Goal: Transaction & Acquisition: Purchase product/service

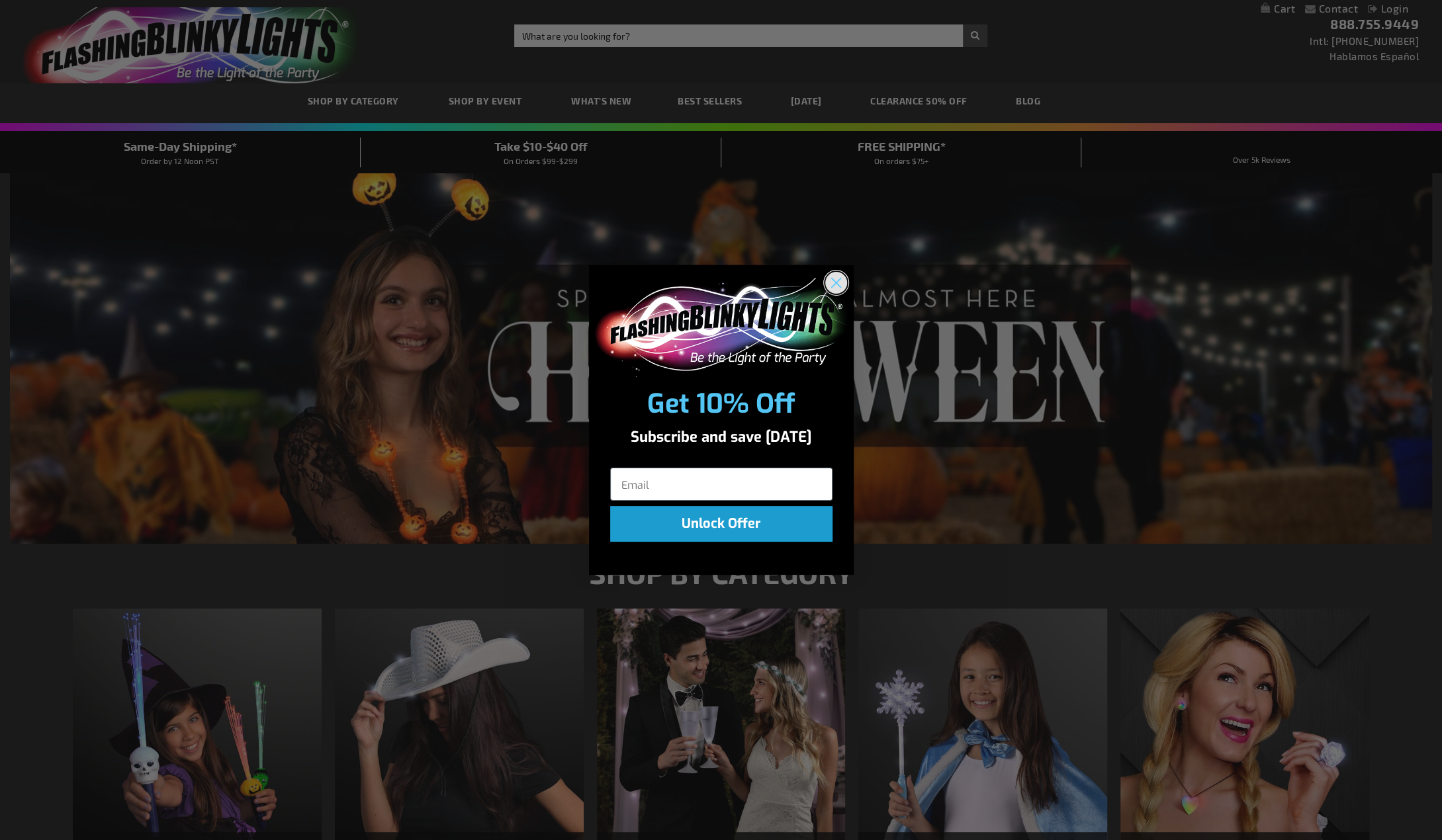
click at [839, 281] on circle "Close dialog" at bounding box center [835, 282] width 22 height 22
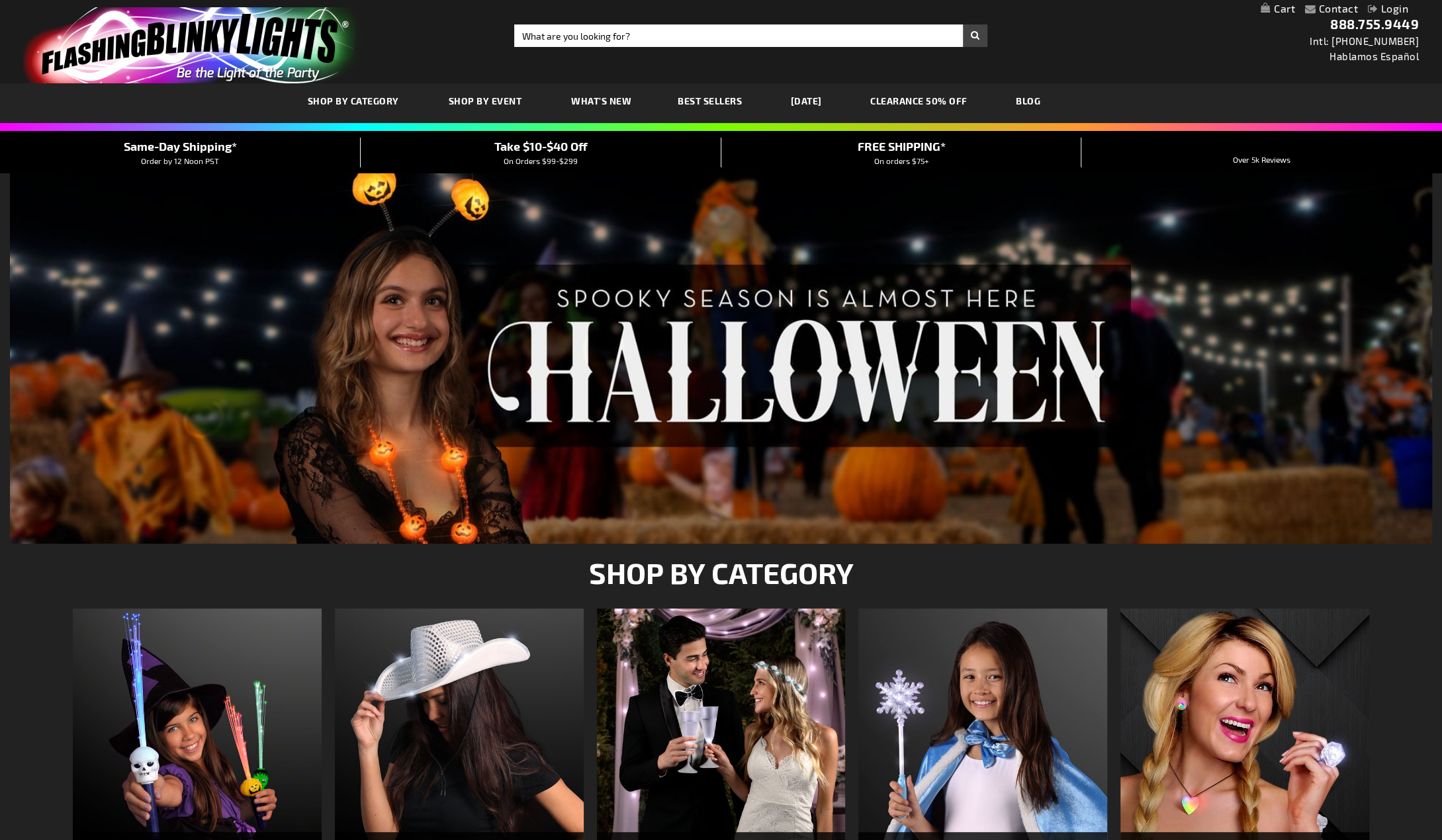
click at [721, 95] on span "Best Sellers" at bounding box center [709, 101] width 64 height 11
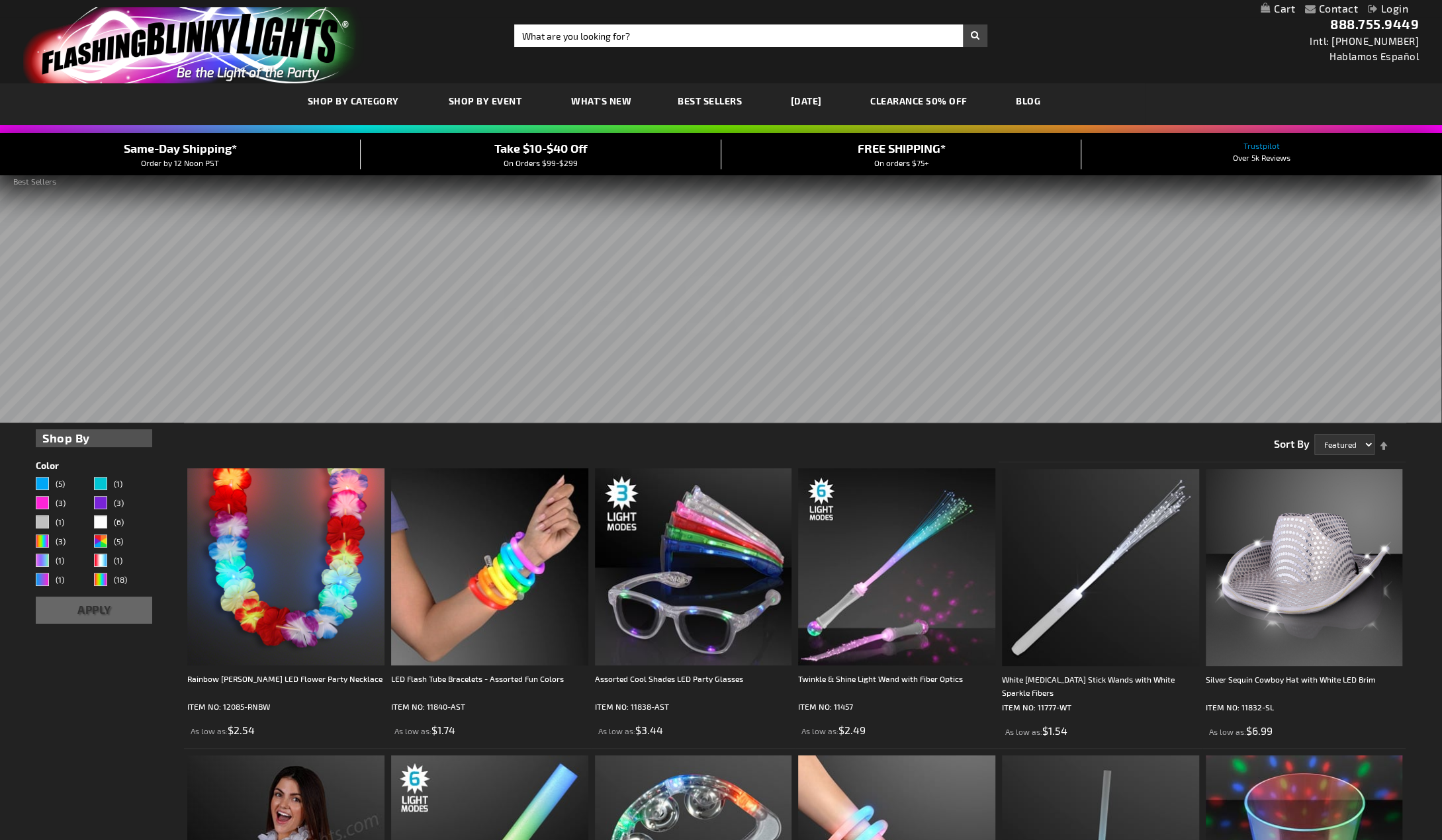
click at [819, 103] on link "[DATE]" at bounding box center [806, 101] width 51 height 45
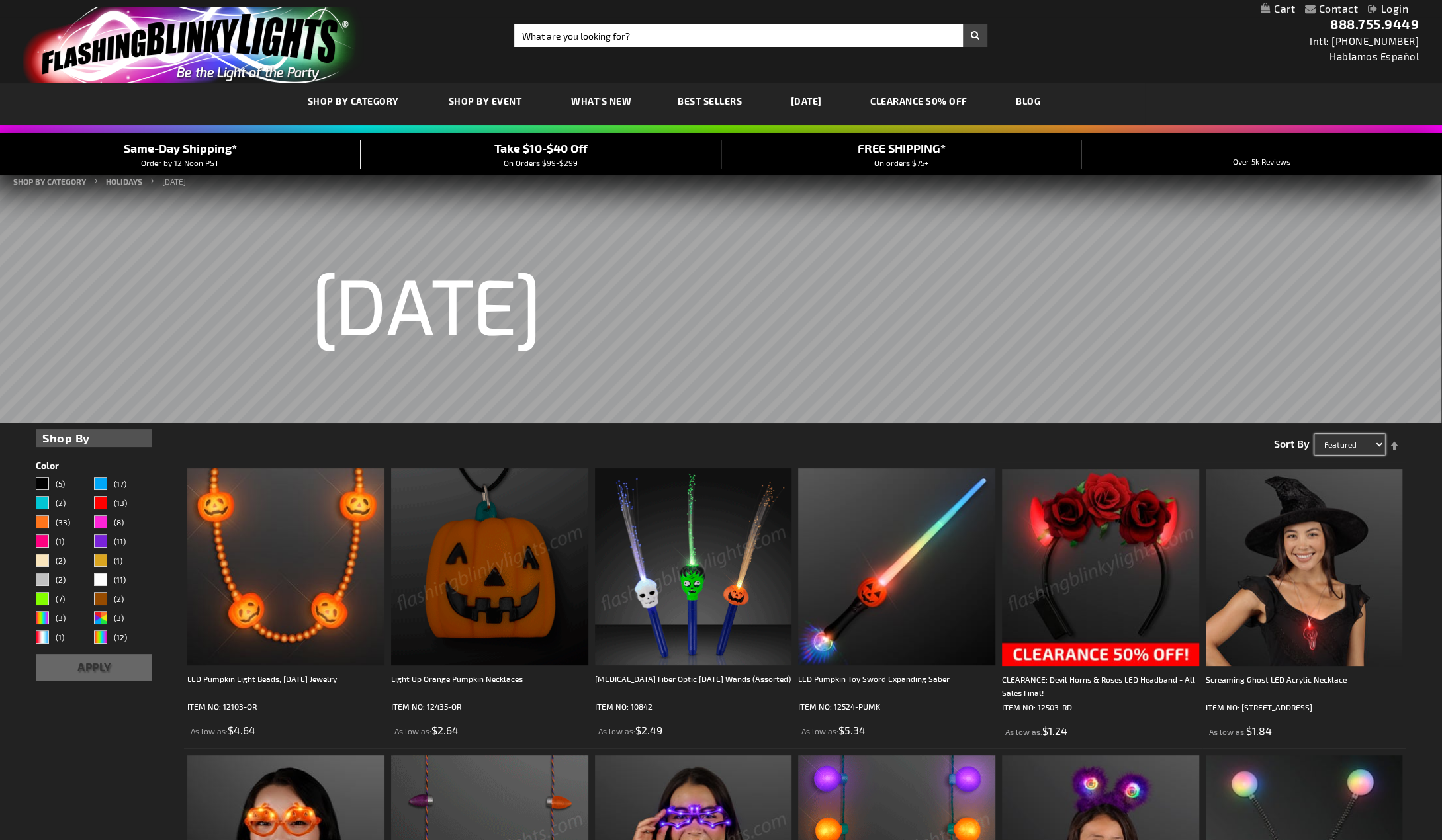
click at [1363, 447] on select "Featured Name Price Best Sellers" at bounding box center [1349, 444] width 71 height 21
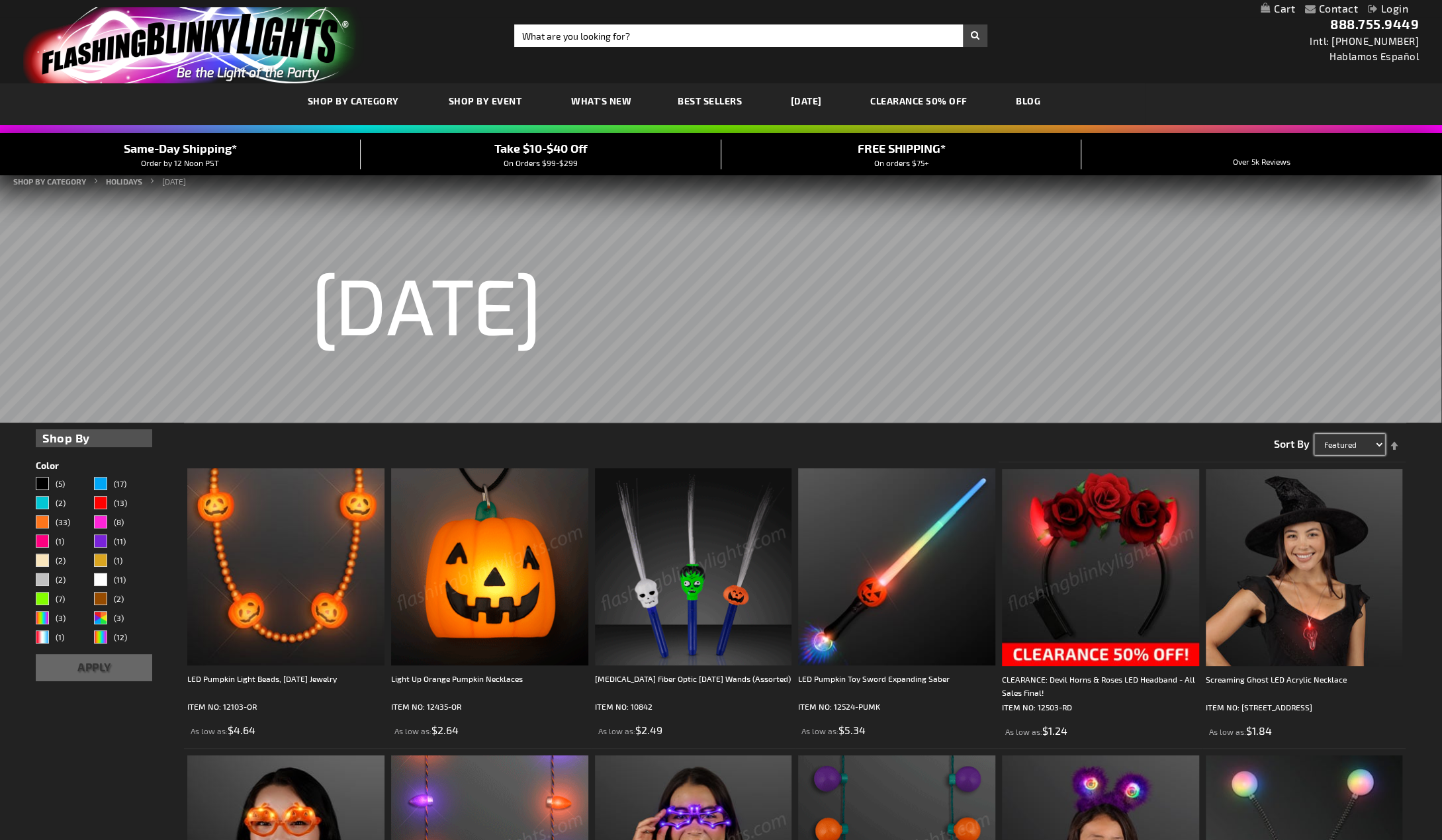
select select "price"
click at [1314, 434] on select "Featured Name Price Best Sellers" at bounding box center [1349, 444] width 71 height 21
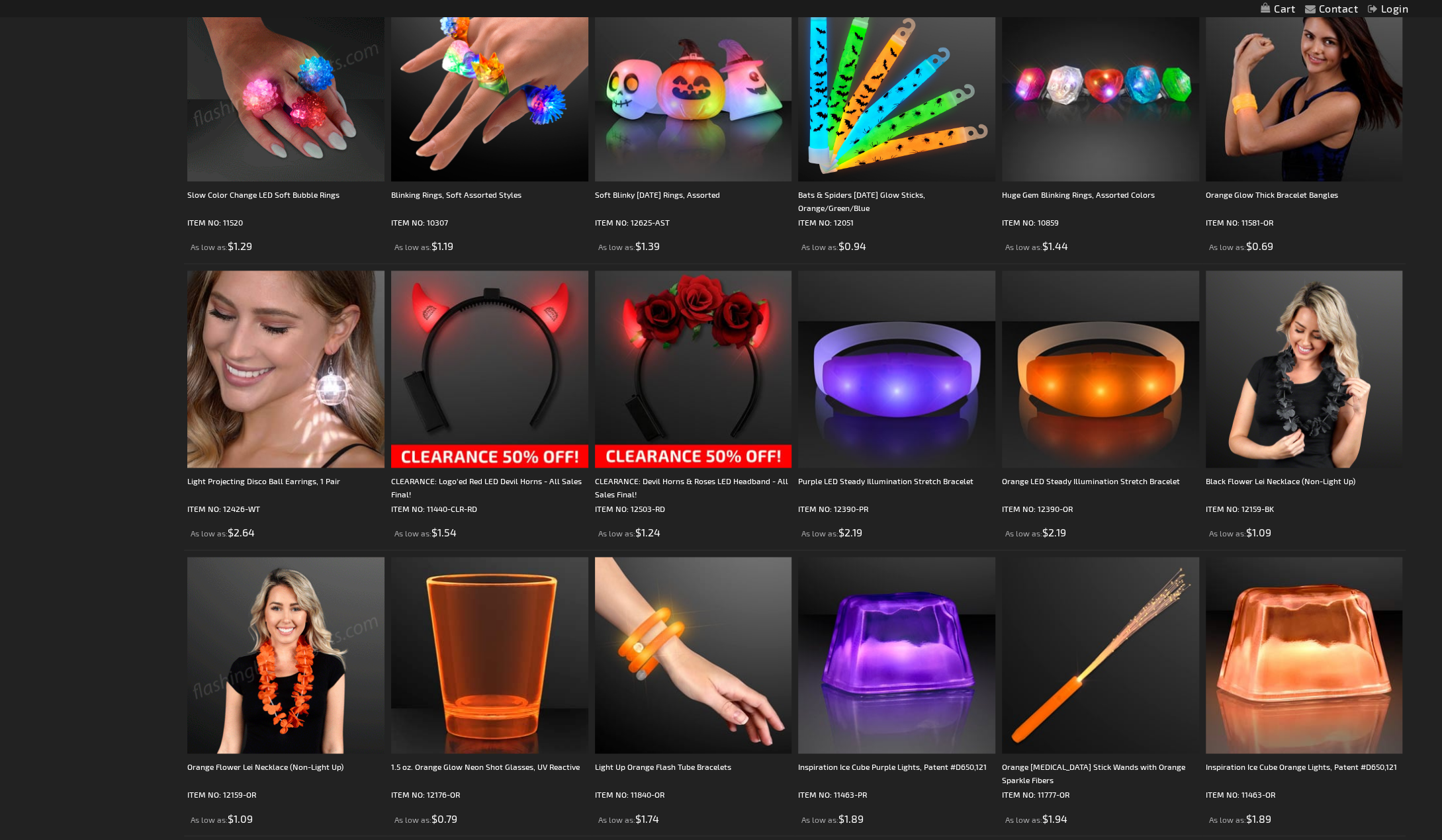
scroll to position [1323, 0]
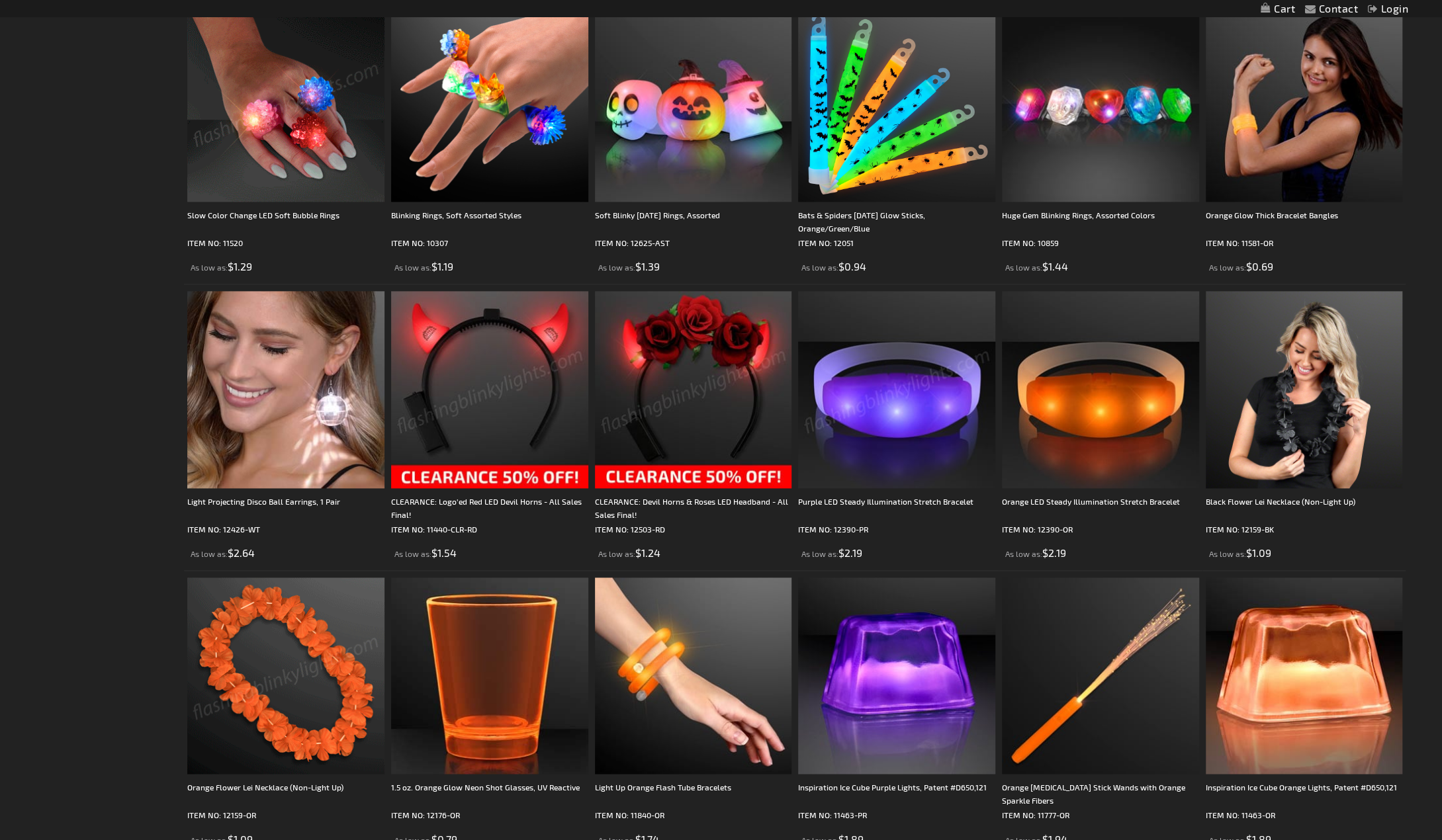
click at [881, 420] on img at bounding box center [896, 390] width 197 height 197
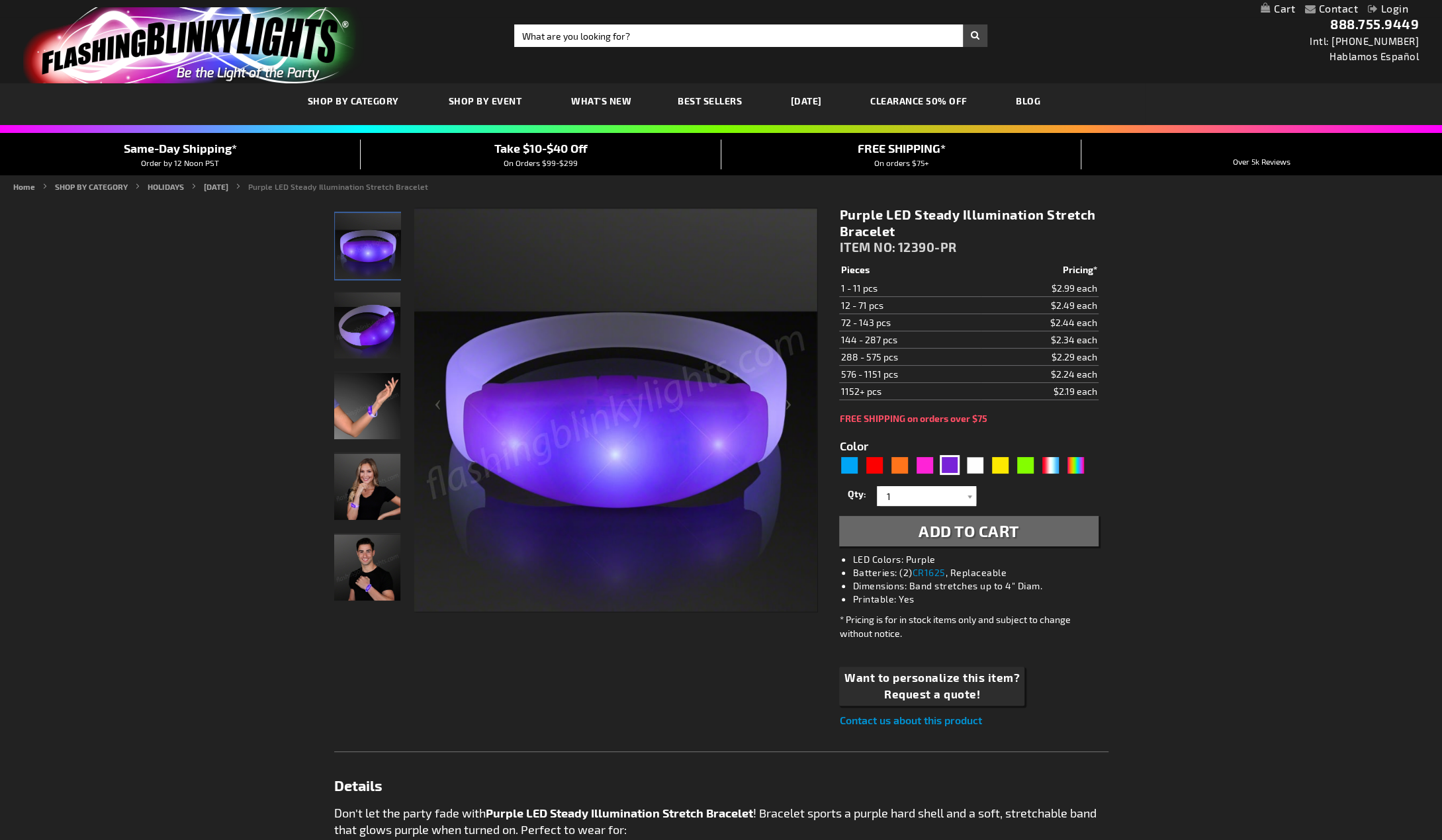
click at [362, 423] on img "Hand model Light Up Purple Illumination Stretch Bracelet" at bounding box center [367, 406] width 66 height 66
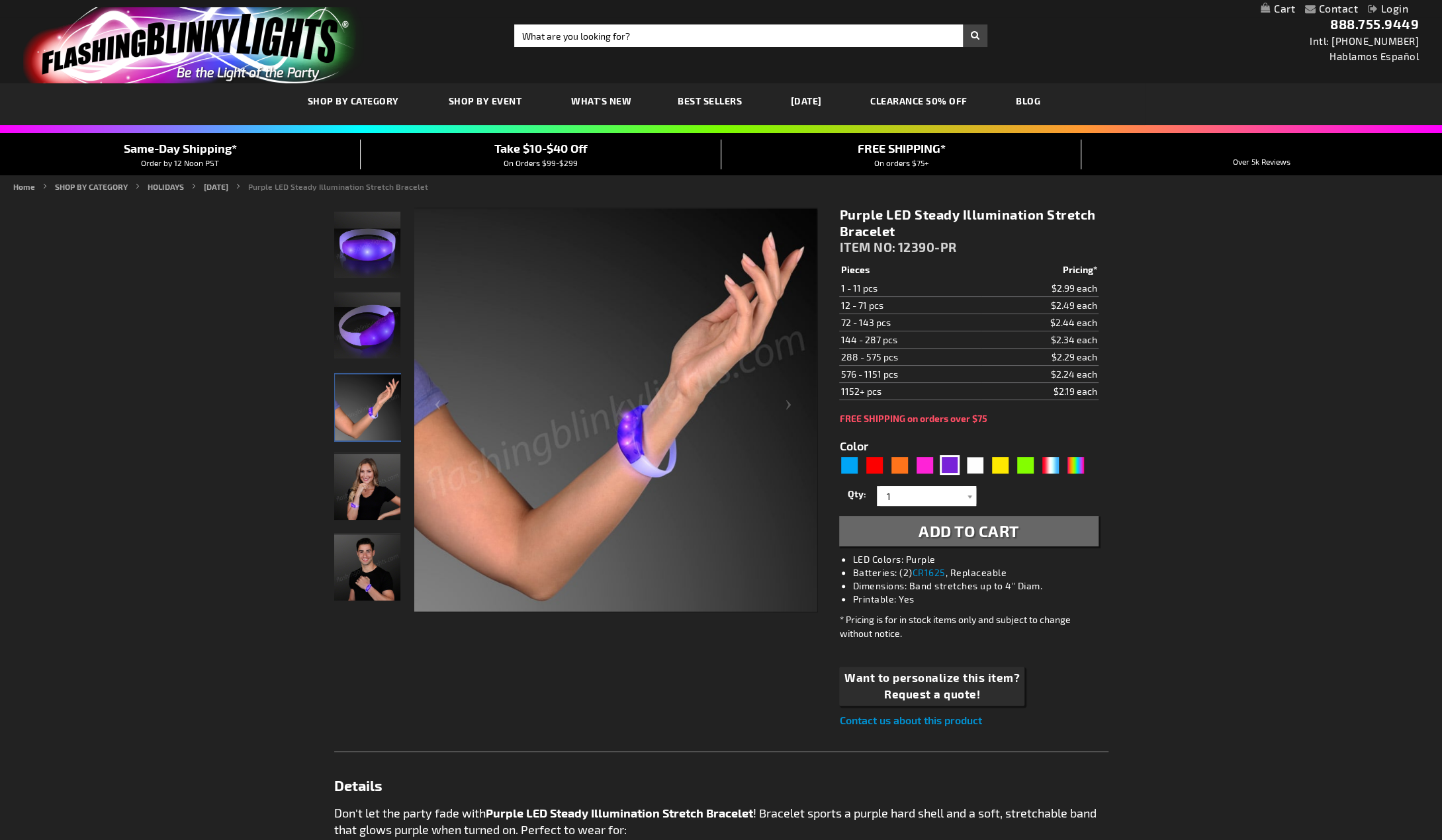
click at [366, 482] on img "Female wearing Light Up Purple Illumination Stretch Bracelet" at bounding box center [367, 487] width 66 height 66
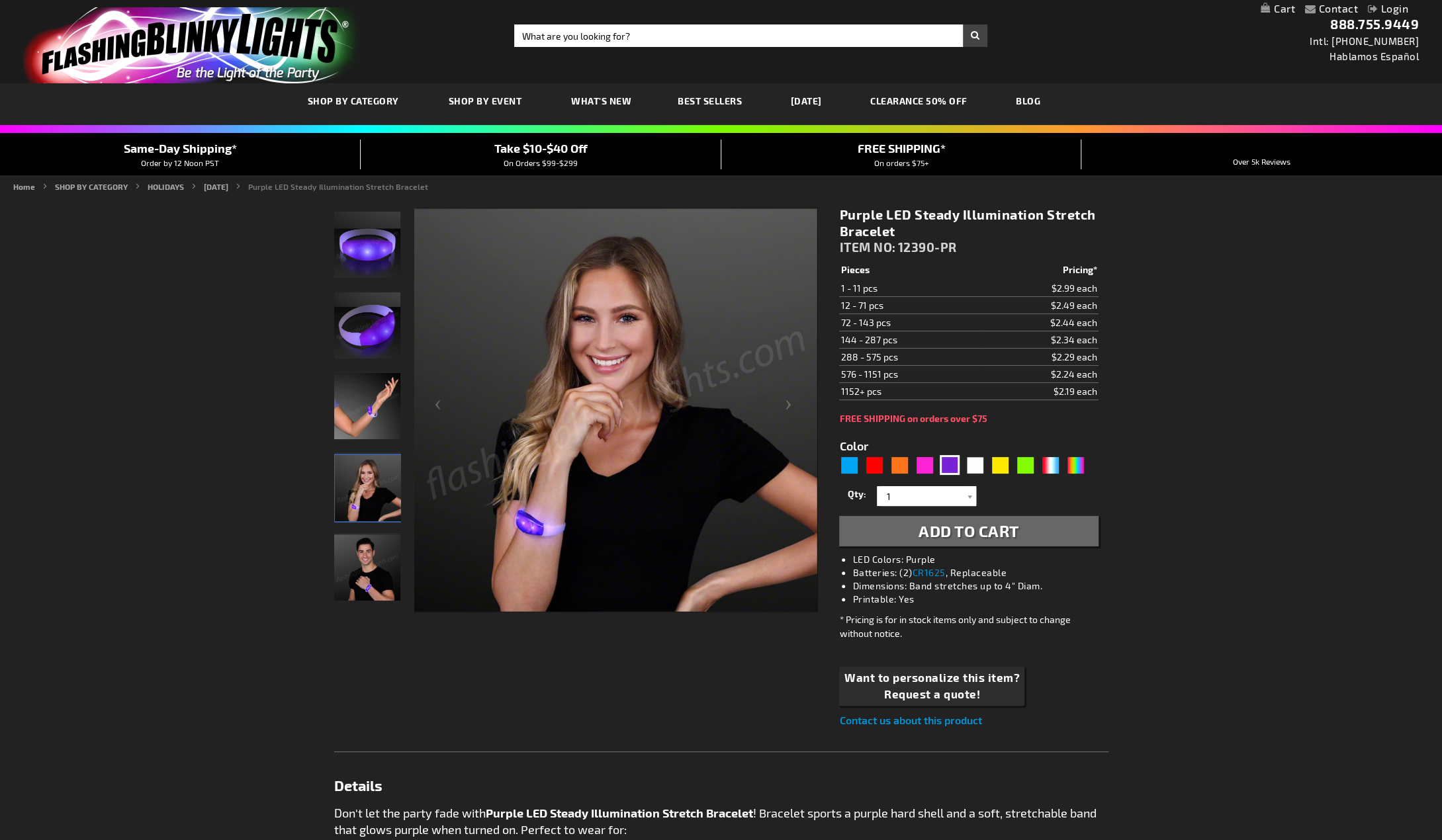
click at [375, 577] on img "Male wearing Light Up Purple Illumination Stretch Bracelet" at bounding box center [367, 568] width 66 height 66
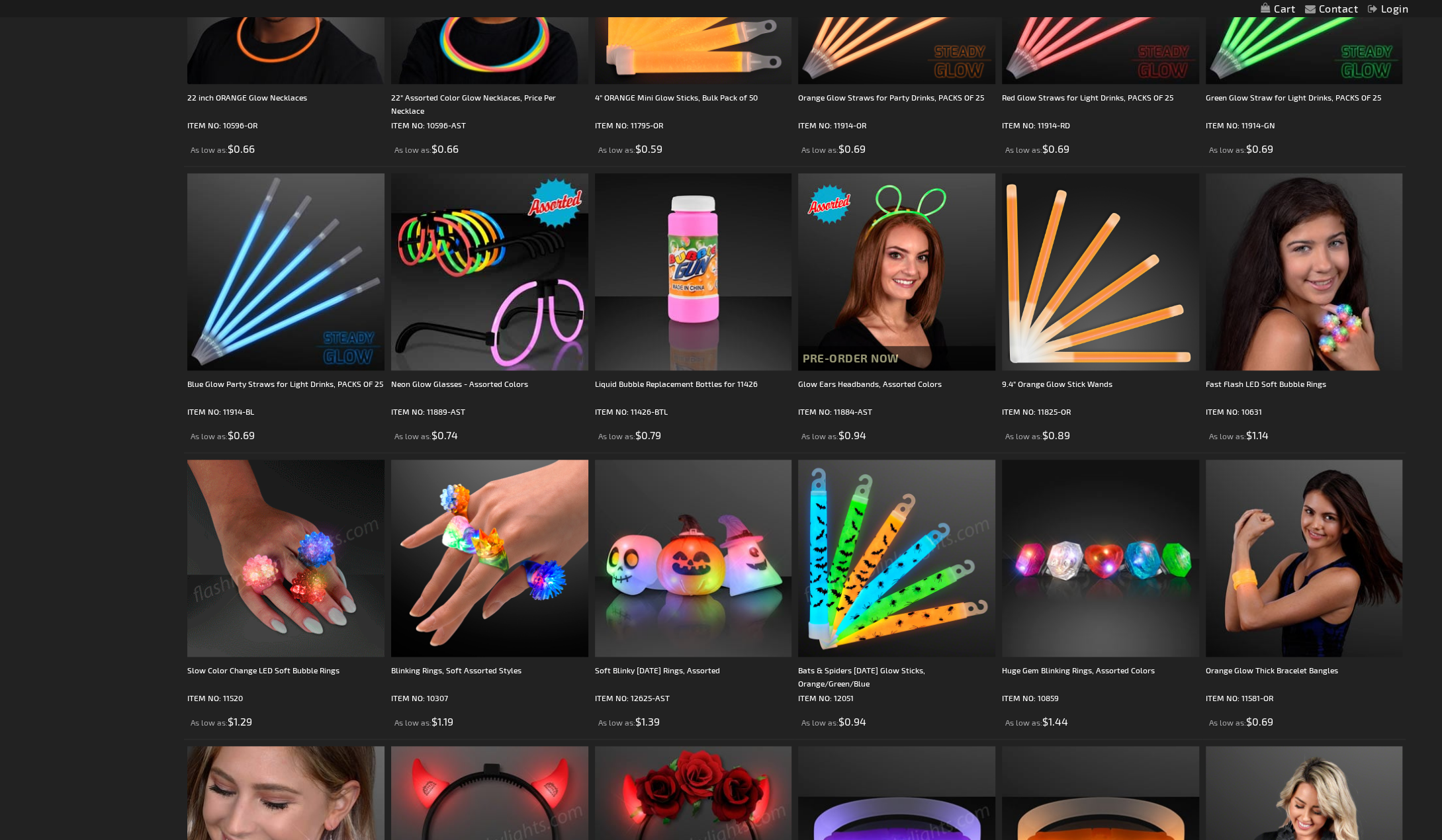
scroll to position [728, 0]
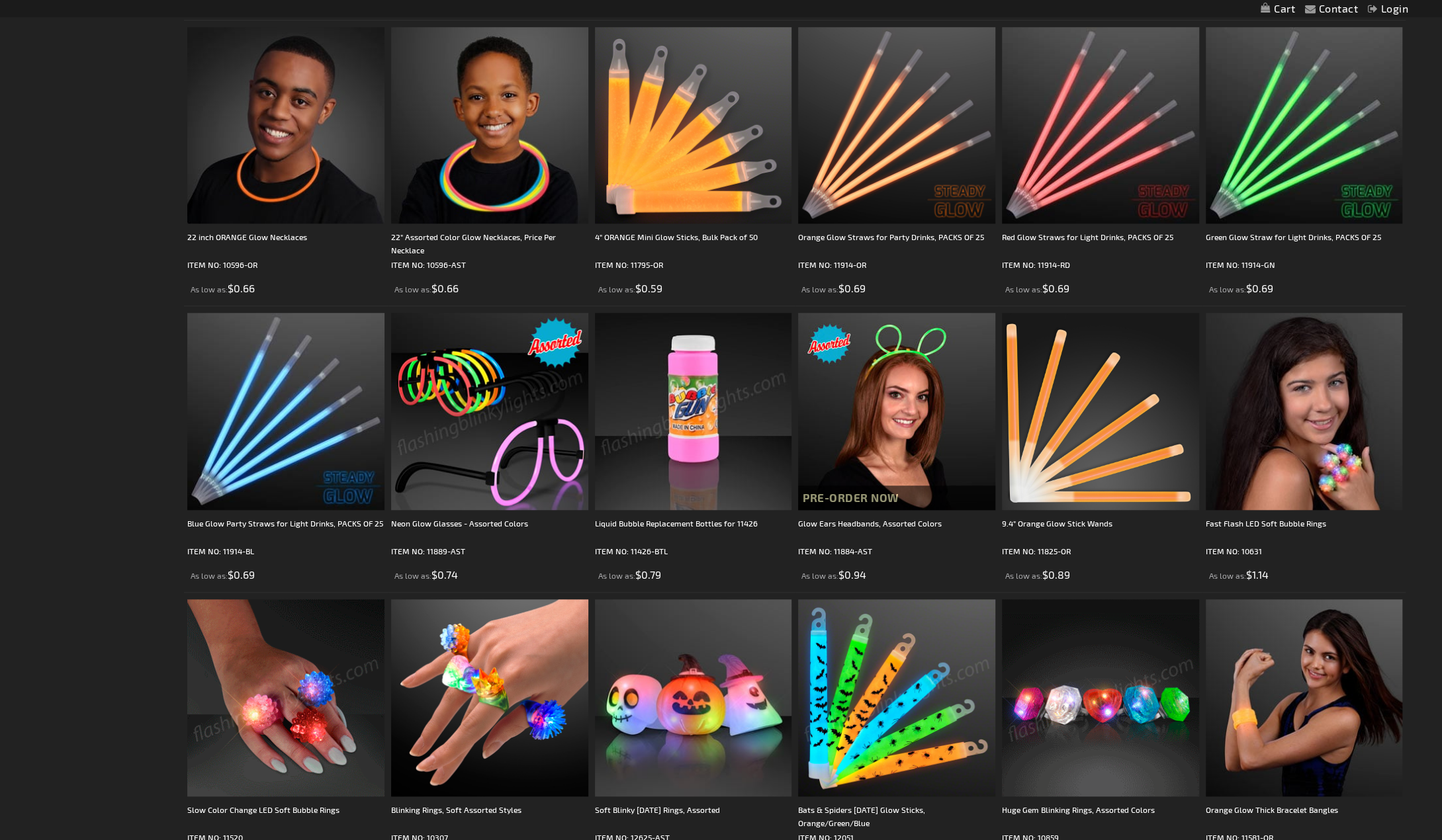
click at [494, 431] on img at bounding box center [489, 412] width 197 height 197
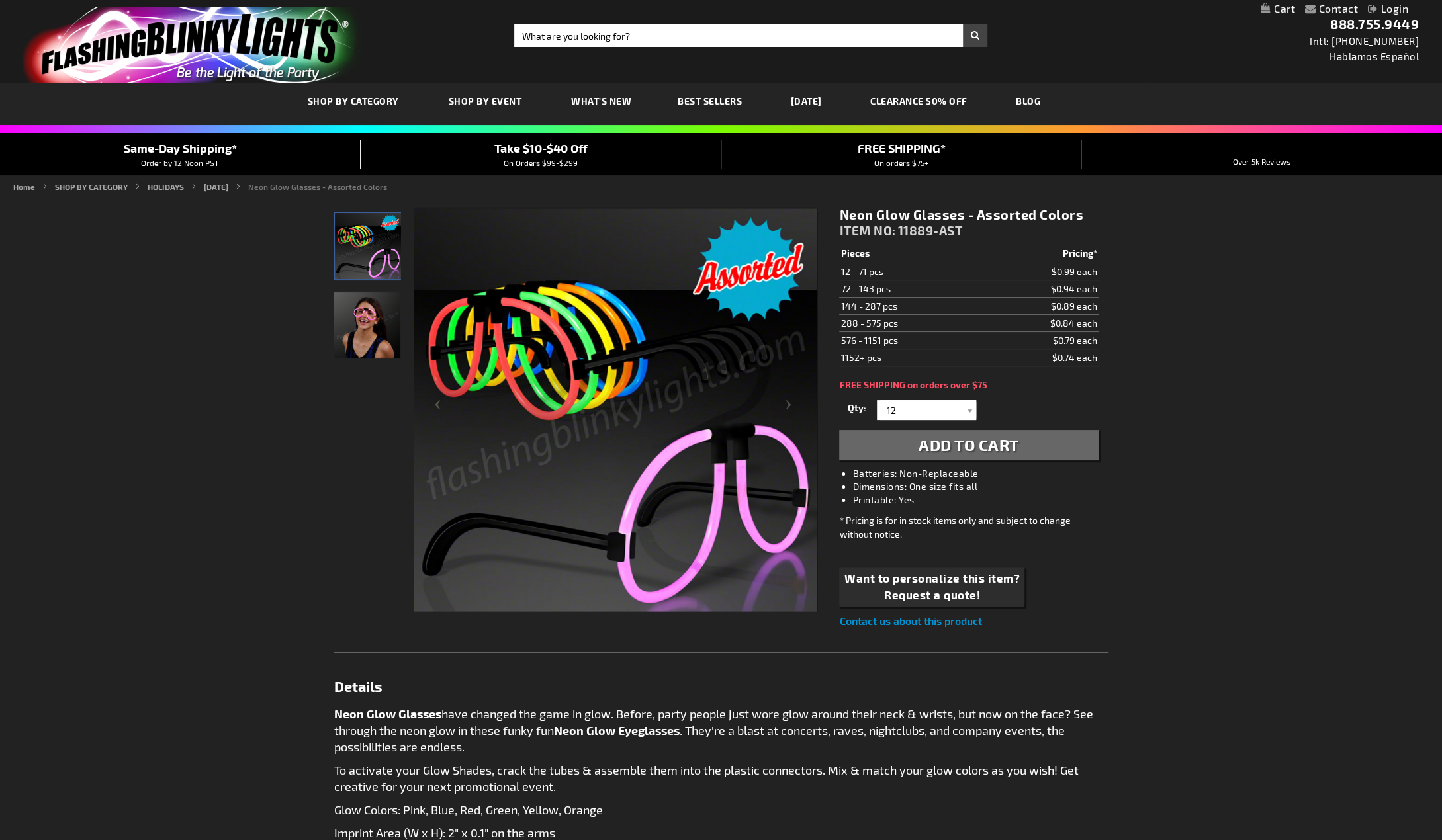
click at [352, 308] on img "Female displaying Light Up Neon Glow Glasses" at bounding box center [367, 326] width 66 height 66
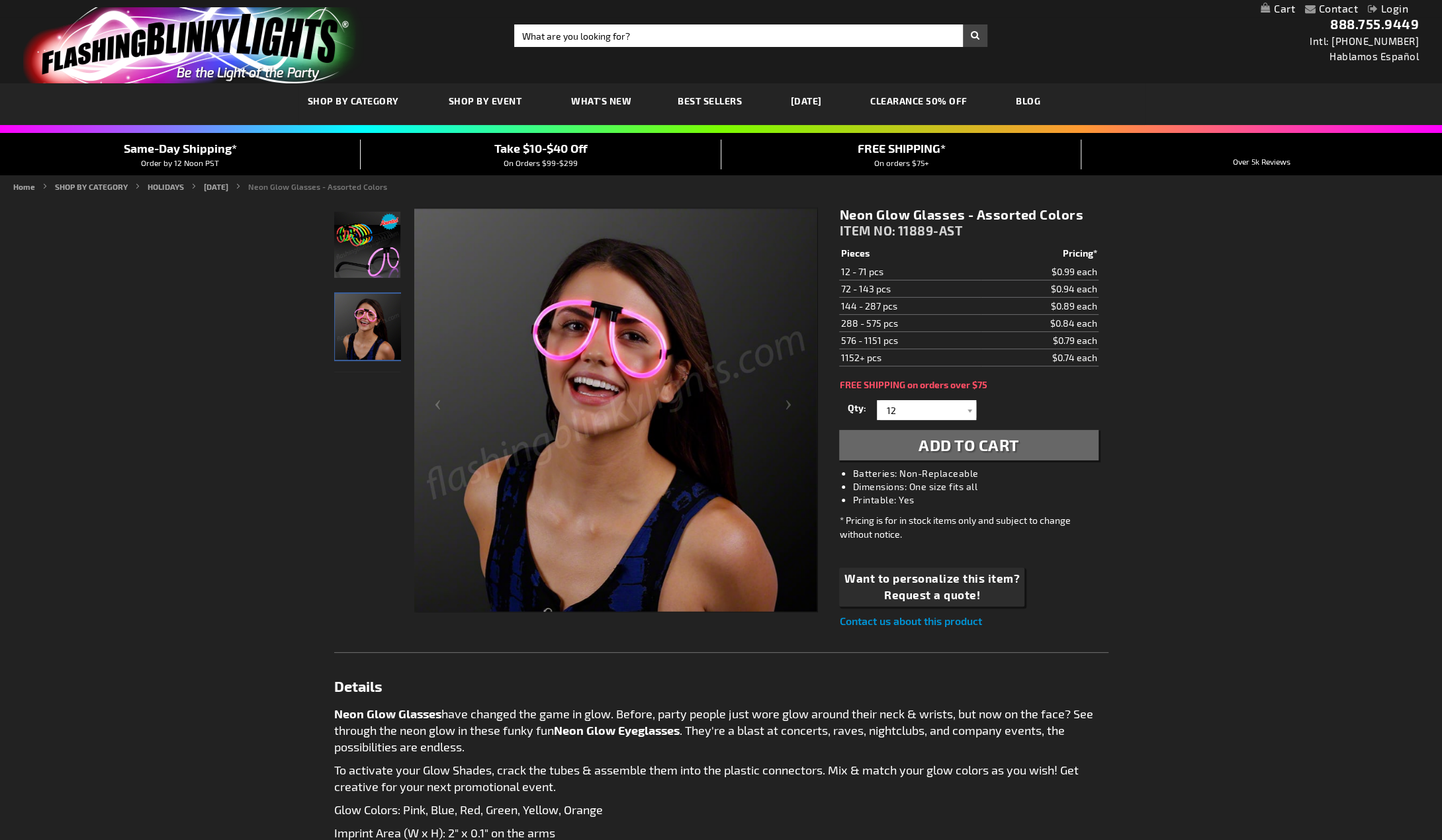
click at [355, 265] on img "Assorted Colors Light Up Neon Glow Glasses" at bounding box center [367, 245] width 66 height 66
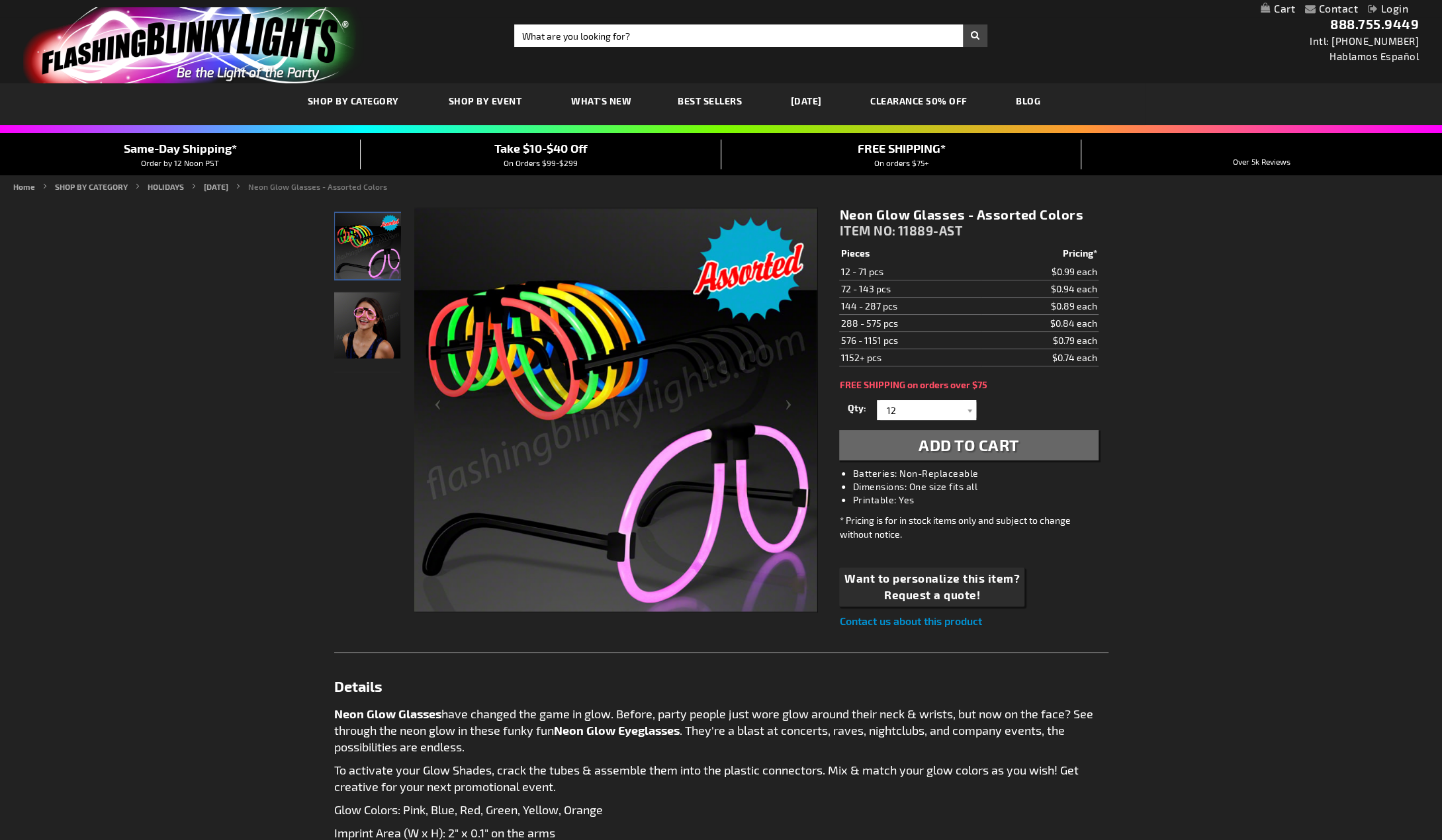
click at [355, 316] on img "Female displaying Light Up Neon Glow Glasses" at bounding box center [367, 326] width 66 height 66
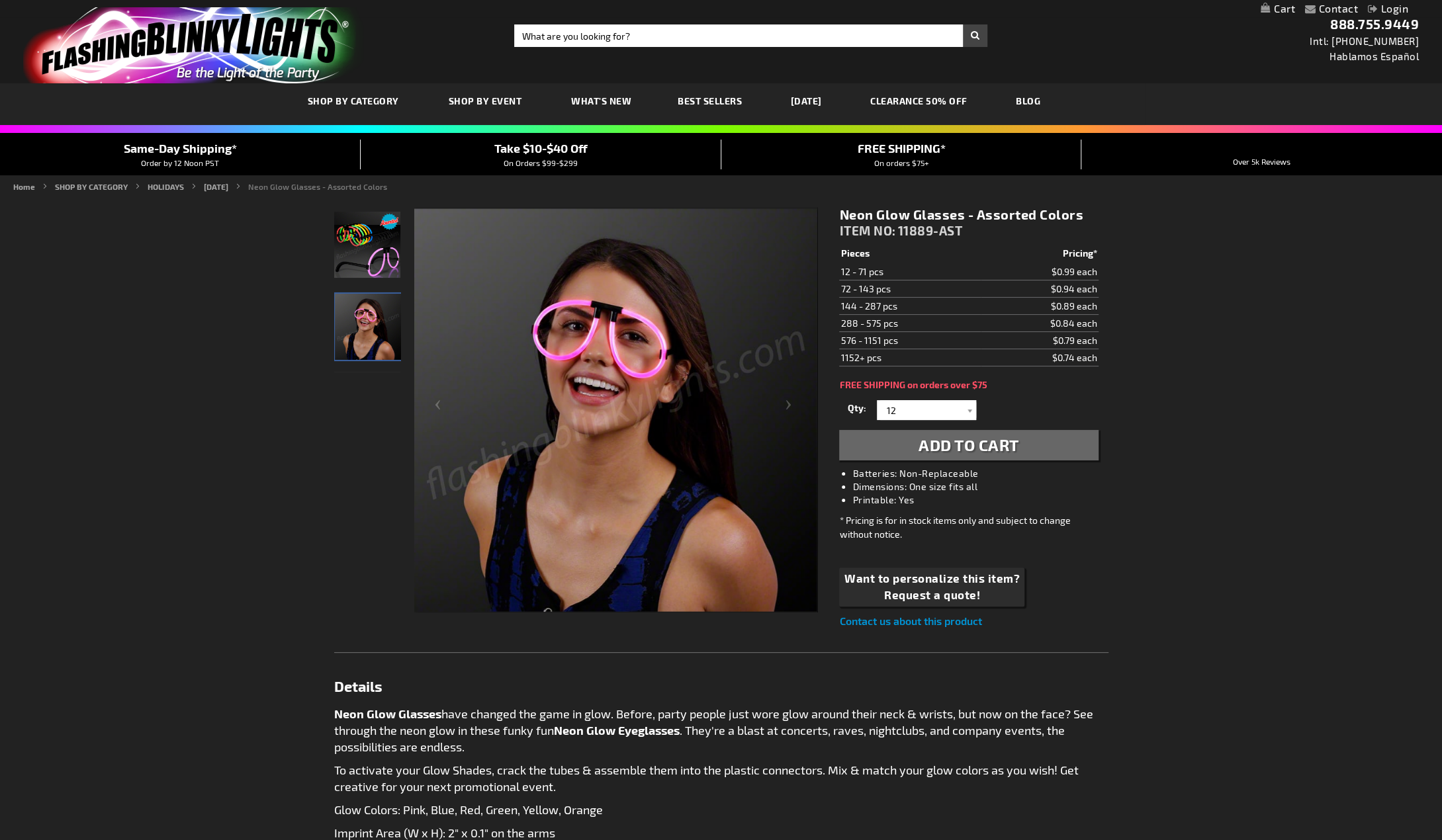
click at [358, 265] on img "Assorted Colors Light Up Neon Glow Glasses" at bounding box center [367, 245] width 66 height 66
